Goal: Information Seeking & Learning: Learn about a topic

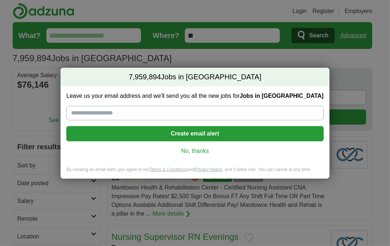
click at [196, 151] on link "No, thanks" at bounding box center [195, 151] width 246 height 8
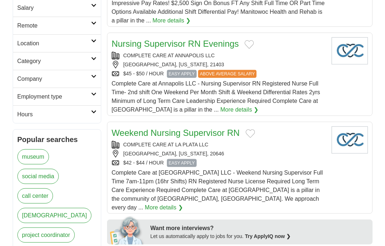
scroll to position [48, 0]
